Goal: Task Accomplishment & Management: Manage account settings

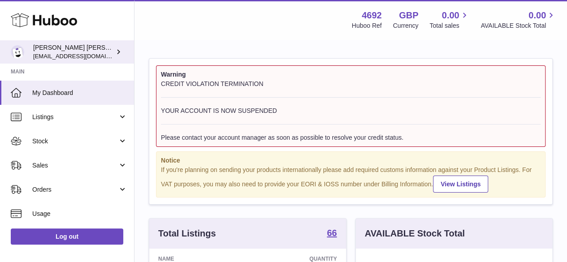
click at [59, 49] on div "Richard Ashley Constantinou internalAdmin-4692@internal.huboo.com" at bounding box center [73, 51] width 81 height 17
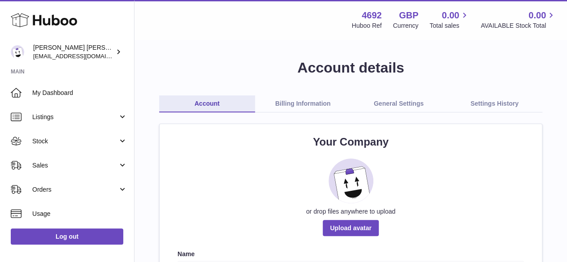
click at [279, 105] on link "Billing Information" at bounding box center [303, 103] width 96 height 17
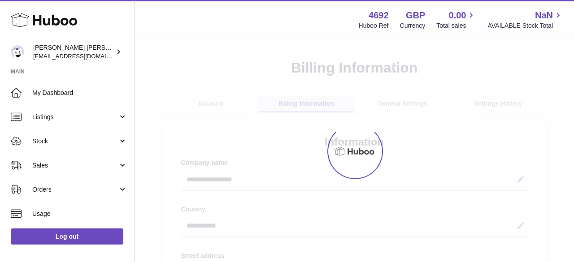
select select "**"
